Goal: Complete application form

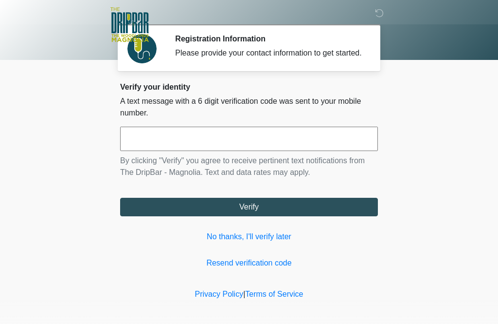
scroll to position [1, 0]
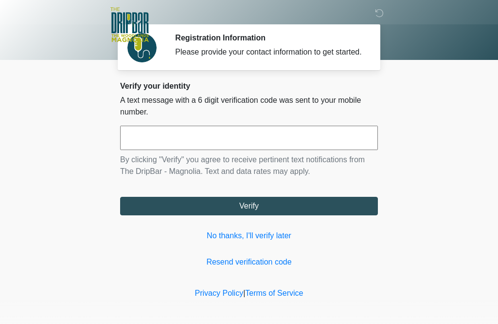
click at [273, 147] on input "text" at bounding box center [249, 138] width 258 height 24
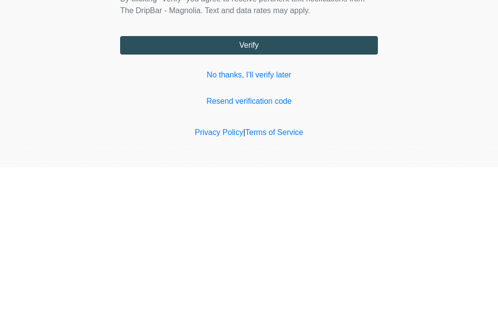
type input "******"
click at [324, 192] on button "Verify" at bounding box center [249, 201] width 258 height 18
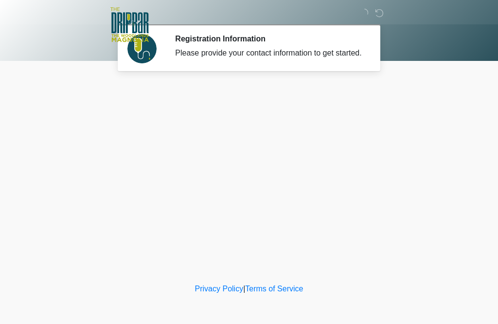
scroll to position [0, 0]
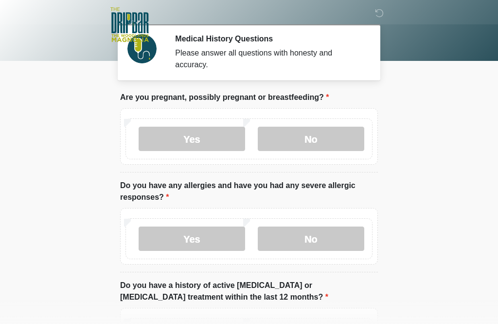
click at [328, 138] on label "No" at bounding box center [311, 139] width 107 height 24
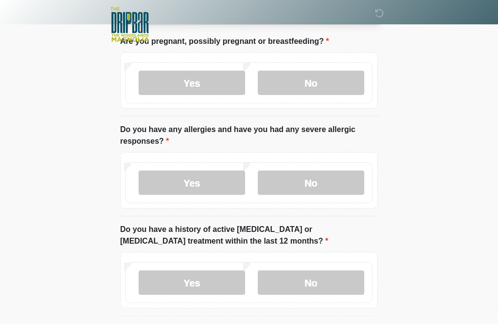
scroll to position [56, 0]
click at [336, 183] on label "No" at bounding box center [311, 182] width 107 height 24
click at [325, 281] on label "No" at bounding box center [311, 282] width 107 height 24
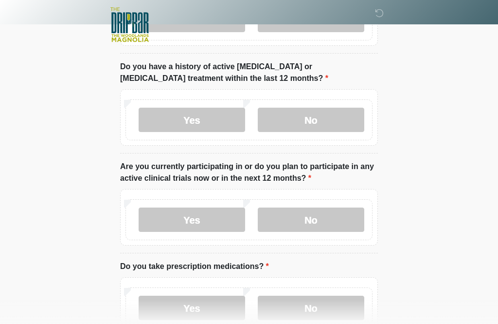
scroll to position [220, 0]
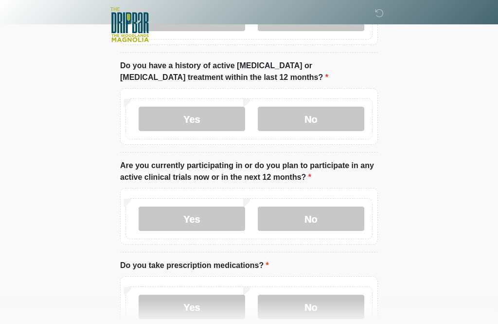
click at [314, 217] on label "No" at bounding box center [311, 218] width 107 height 24
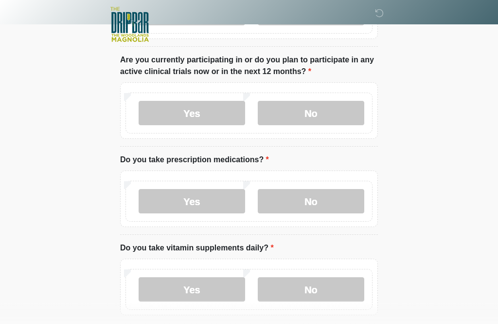
scroll to position [326, 0]
click at [203, 200] on label "Yes" at bounding box center [192, 200] width 107 height 24
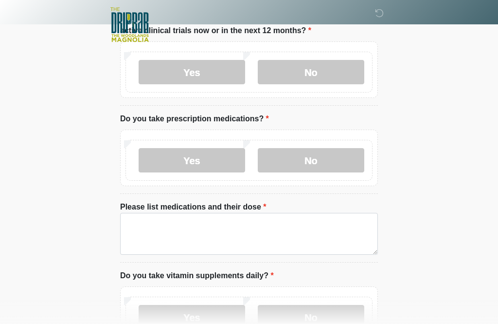
scroll to position [393, 0]
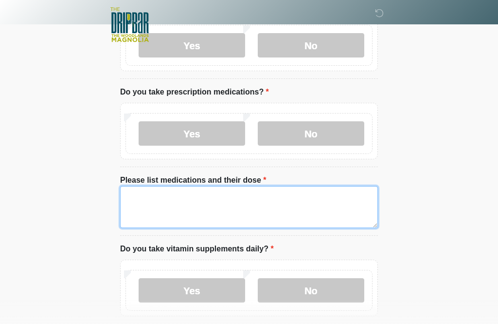
click at [270, 204] on textarea "Please list medications and their dose" at bounding box center [249, 207] width 258 height 42
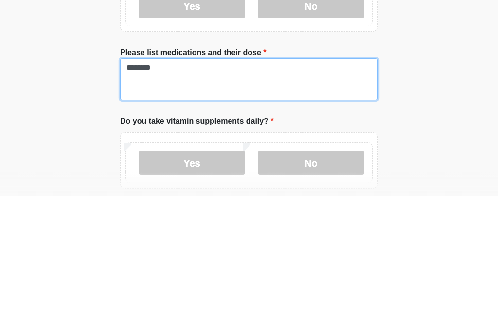
click at [199, 186] on textarea "********" at bounding box center [249, 207] width 258 height 42
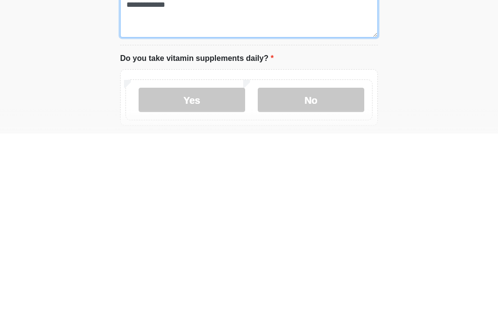
type textarea "**********"
click at [299, 278] on label "No" at bounding box center [311, 290] width 107 height 24
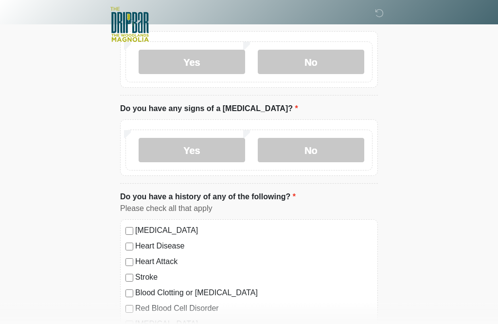
scroll to position [621, 0]
click at [310, 149] on label "No" at bounding box center [311, 150] width 107 height 24
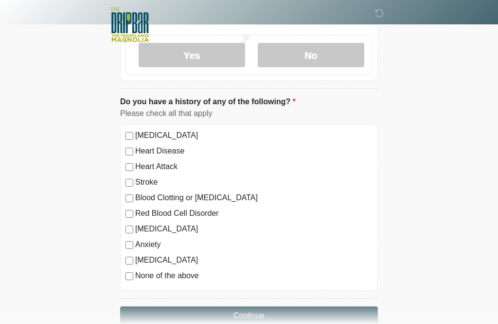
scroll to position [736, 0]
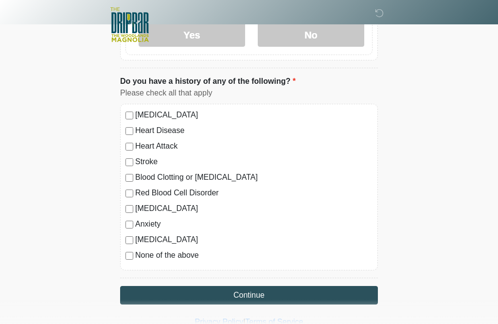
click at [287, 293] on button "Continue" at bounding box center [249, 295] width 258 height 18
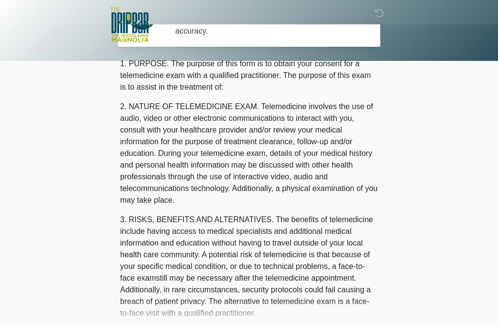
scroll to position [0, 0]
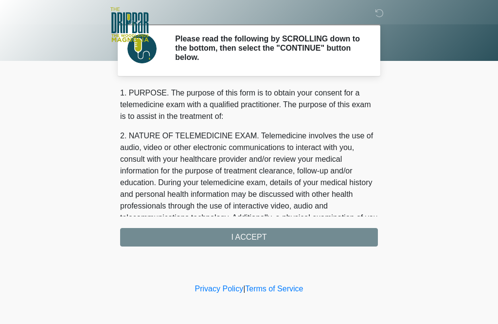
click at [292, 235] on div "1. PURPOSE. The purpose of this form is to obtain your consent for a telemedici…" at bounding box center [249, 166] width 258 height 159
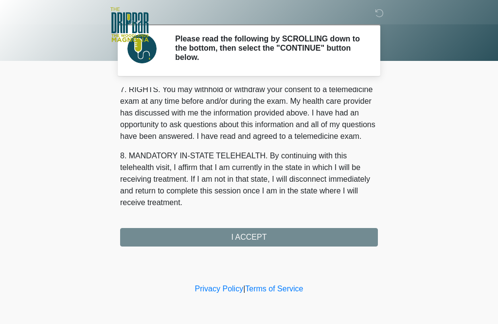
scroll to position [436, 0]
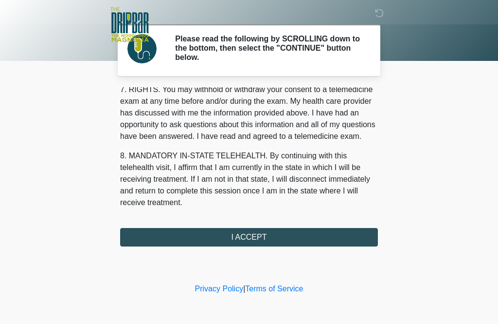
click at [258, 235] on button "I ACCEPT" at bounding box center [249, 237] width 258 height 18
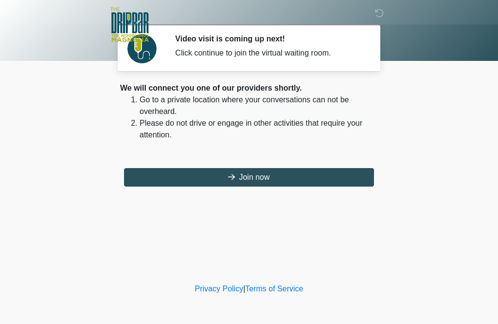
click at [268, 171] on button "Join now" at bounding box center [249, 177] width 250 height 18
